Goal: Information Seeking & Learning: Learn about a topic

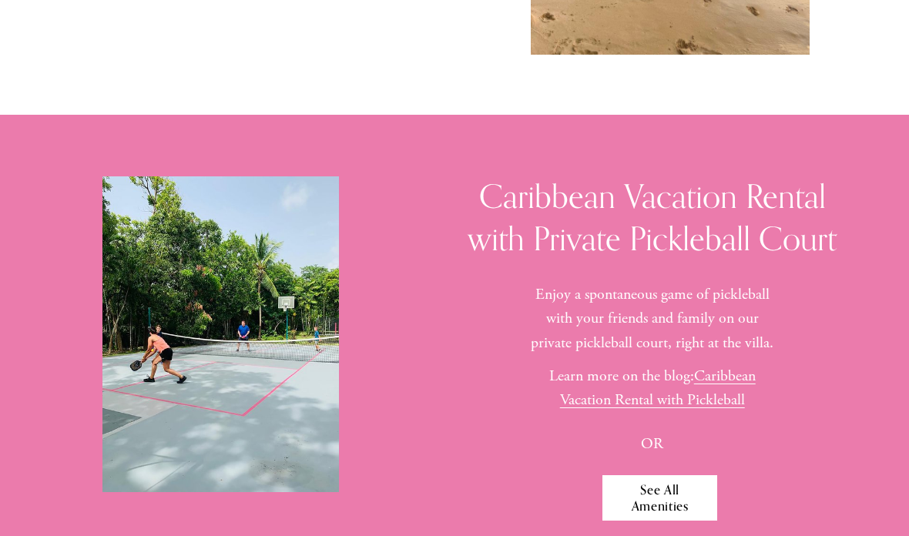
scroll to position [6093, 0]
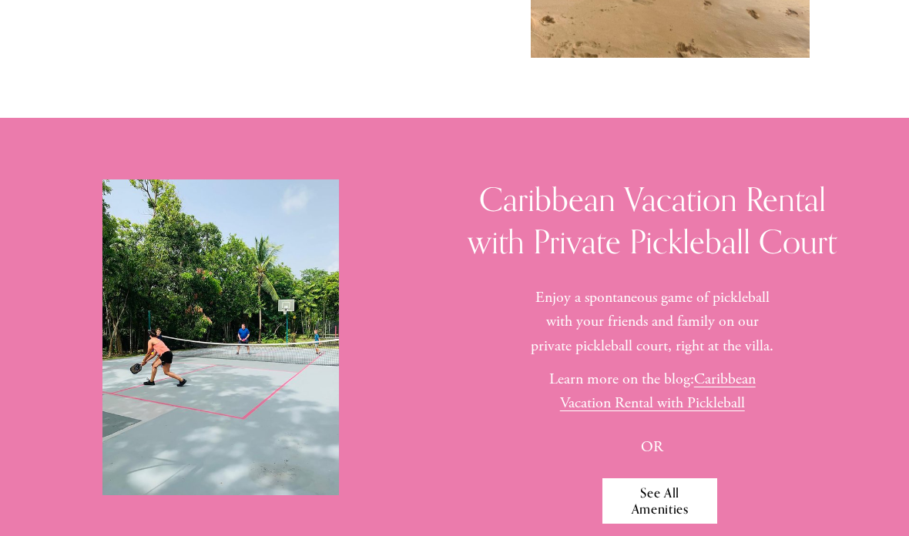
click at [674, 488] on link "See All Amenities" at bounding box center [659, 500] width 115 height 45
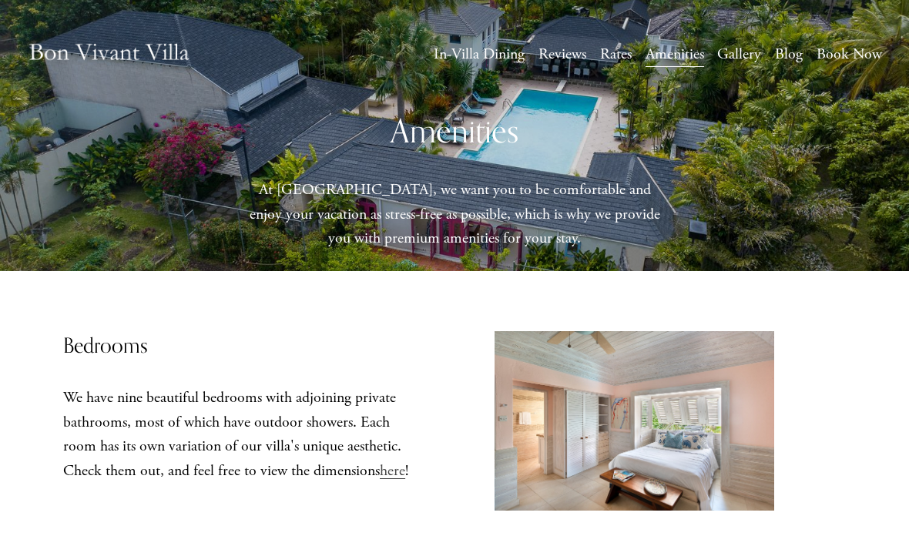
click at [111, 68] on img at bounding box center [109, 54] width 164 height 55
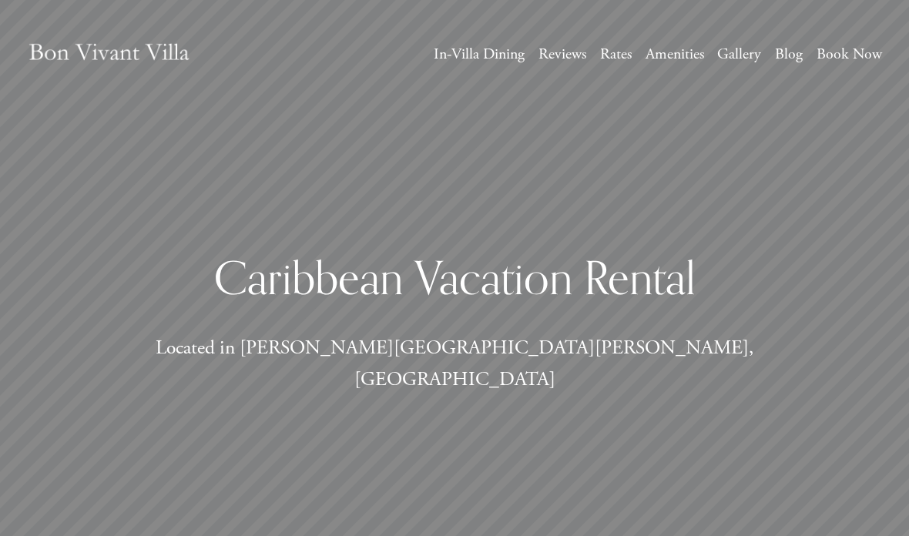
click at [615, 61] on link "Rates" at bounding box center [616, 55] width 32 height 28
